Goal: Task Accomplishment & Management: Manage account settings

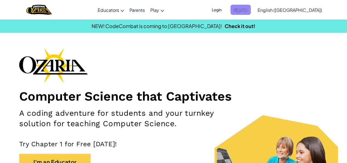
click at [251, 7] on span "Sign Up" at bounding box center [241, 10] width 20 height 10
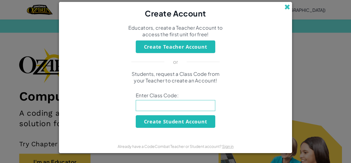
click at [290, 7] on span at bounding box center [288, 7] width 6 height 6
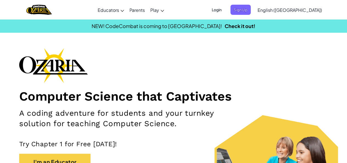
click at [225, 8] on span "Login" at bounding box center [217, 10] width 16 height 10
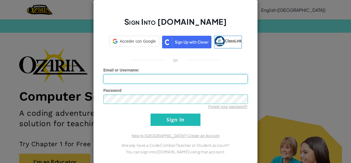
type input "AldoEmilioAnguloFelix"
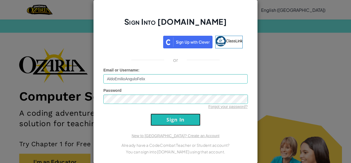
click at [158, 116] on input "Sign In" at bounding box center [176, 119] width 50 height 12
